Goal: Navigation & Orientation: Find specific page/section

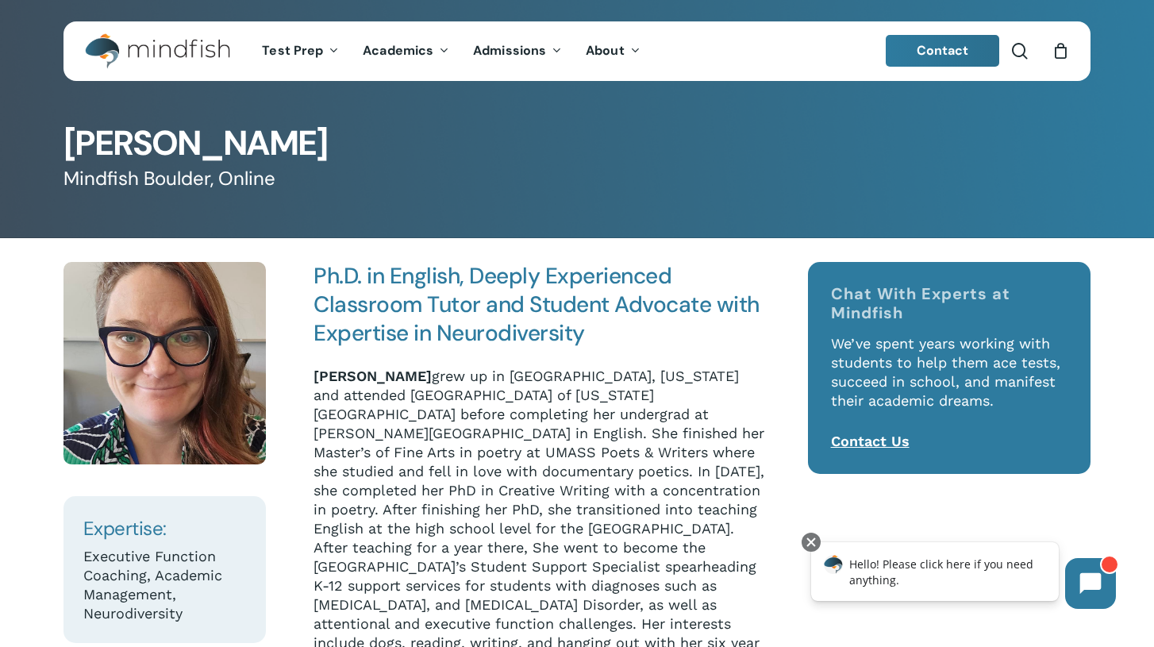
click at [168, 49] on img "Main Menu" at bounding box center [149, 51] width 129 height 36
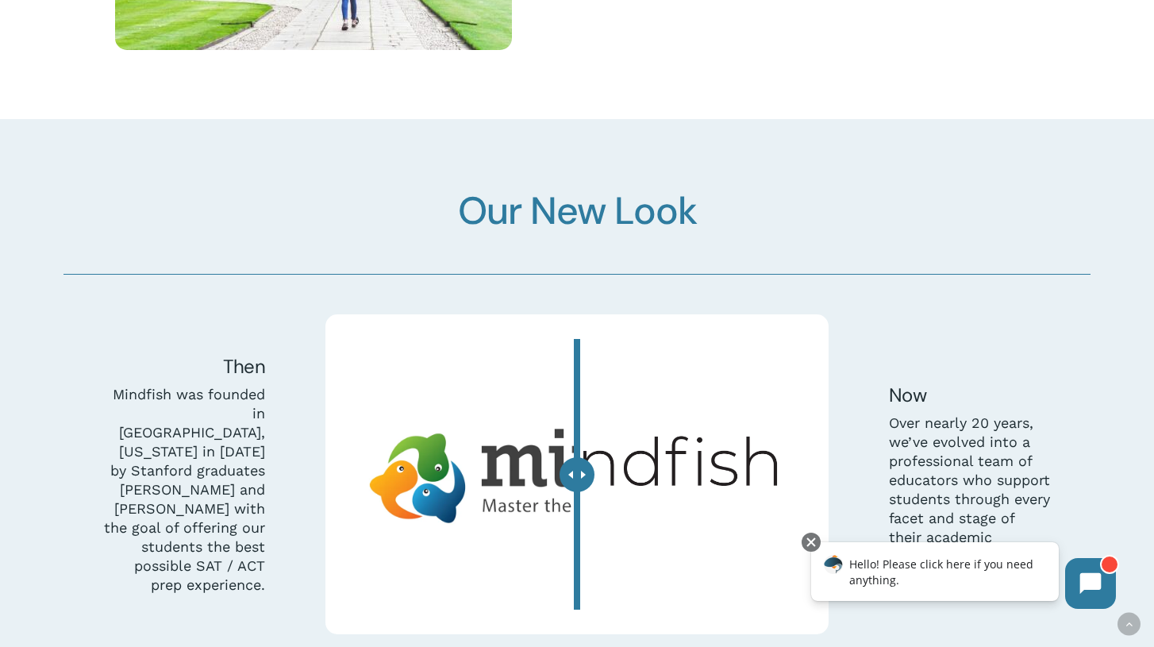
scroll to position [4665, 0]
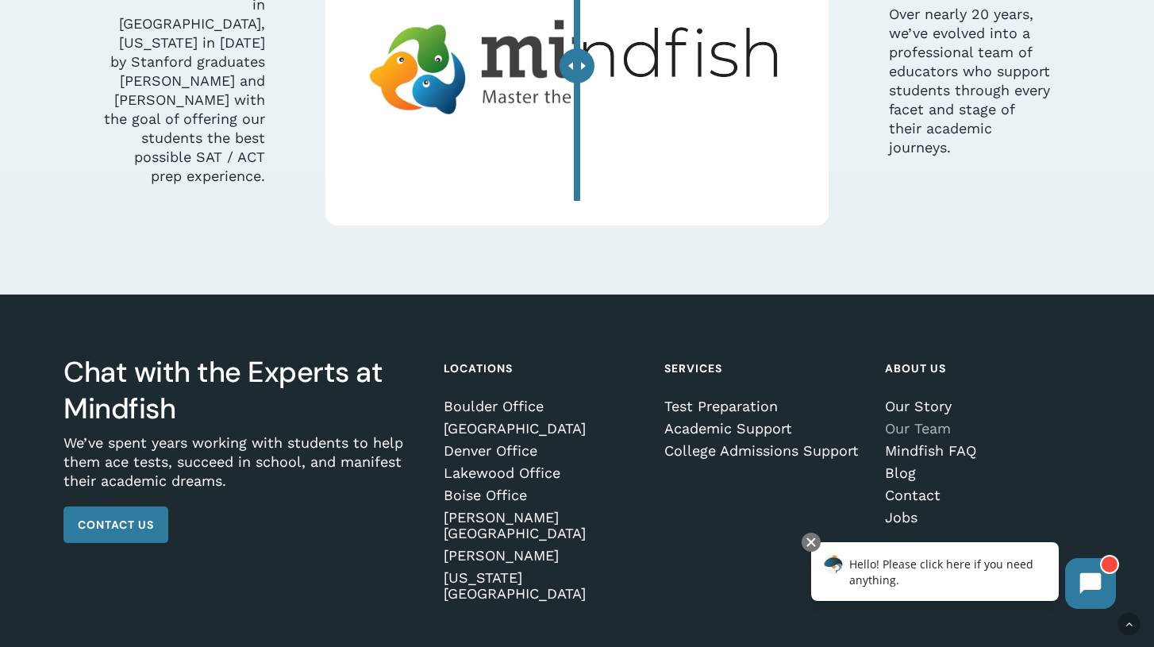
click at [936, 421] on link "Our Team" at bounding box center [985, 429] width 200 height 16
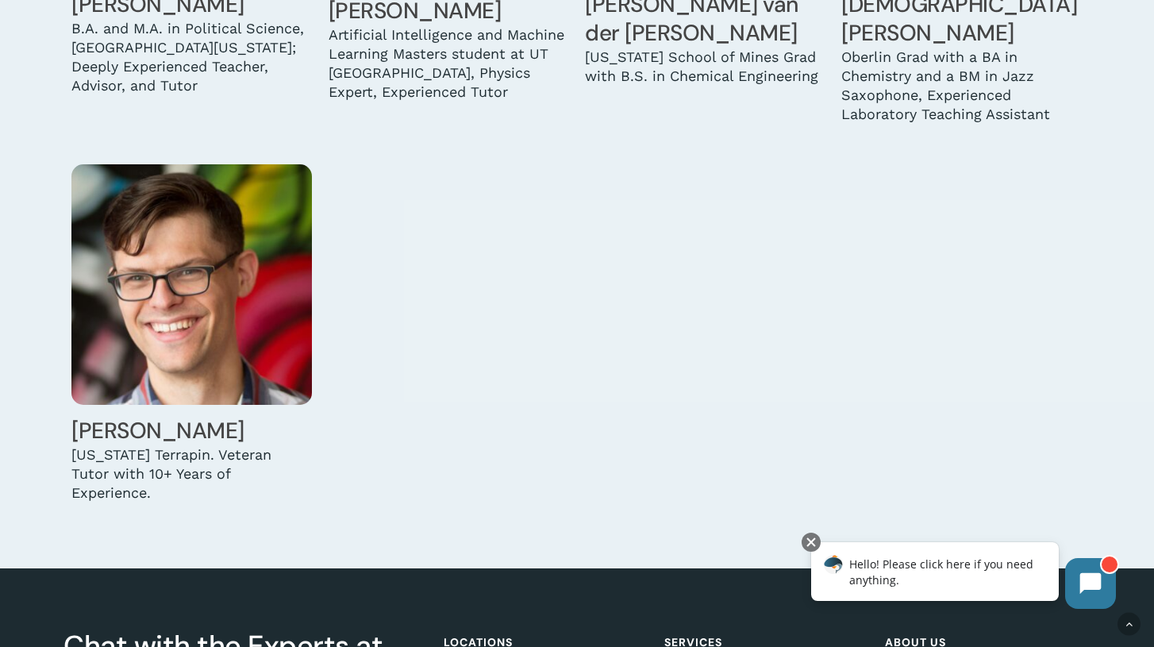
scroll to position [4843, 0]
